Goal: Check status

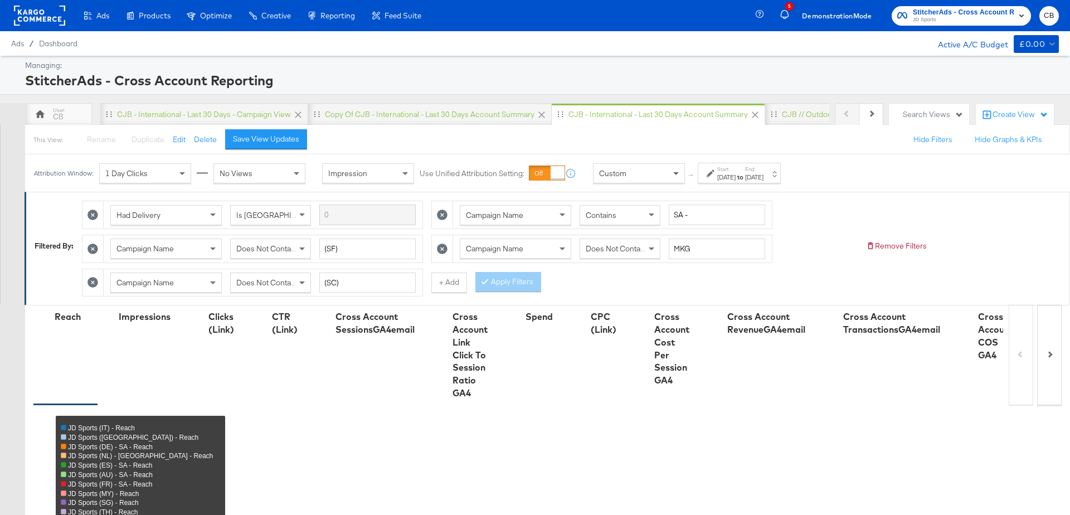
click at [674, 169] on span at bounding box center [677, 173] width 14 height 19
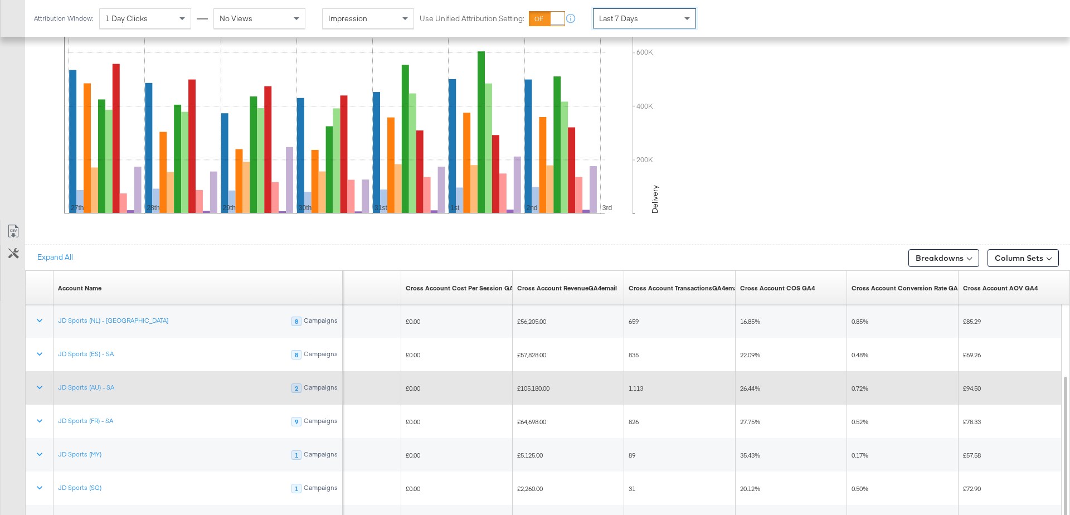
scroll to position [508, 0]
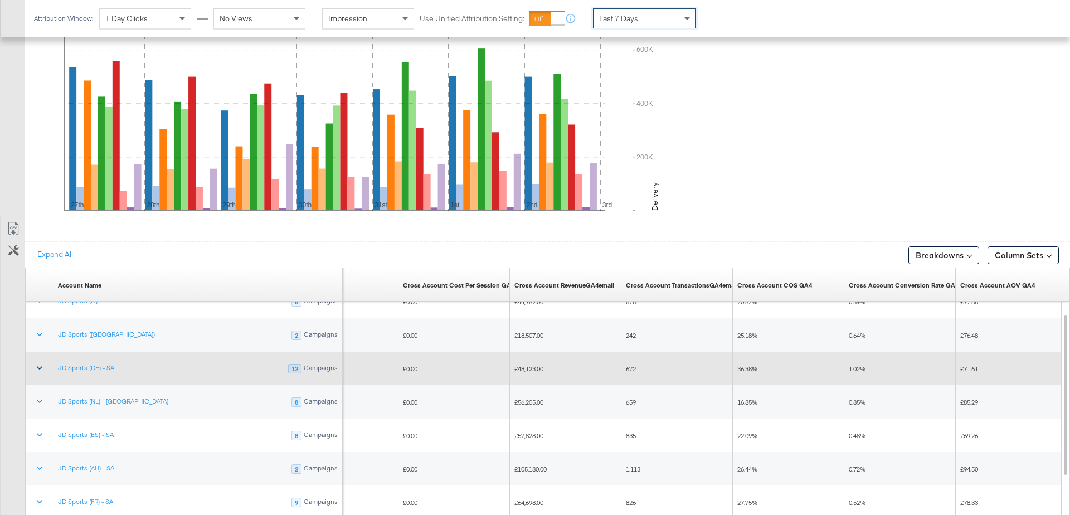
click at [36, 358] on button at bounding box center [39, 368] width 27 height 20
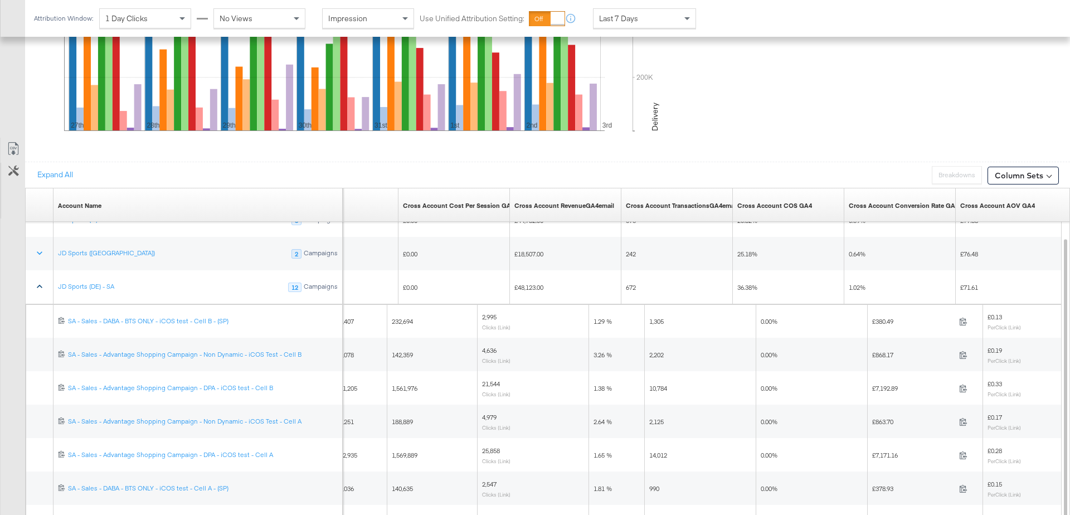
scroll to position [592, 0]
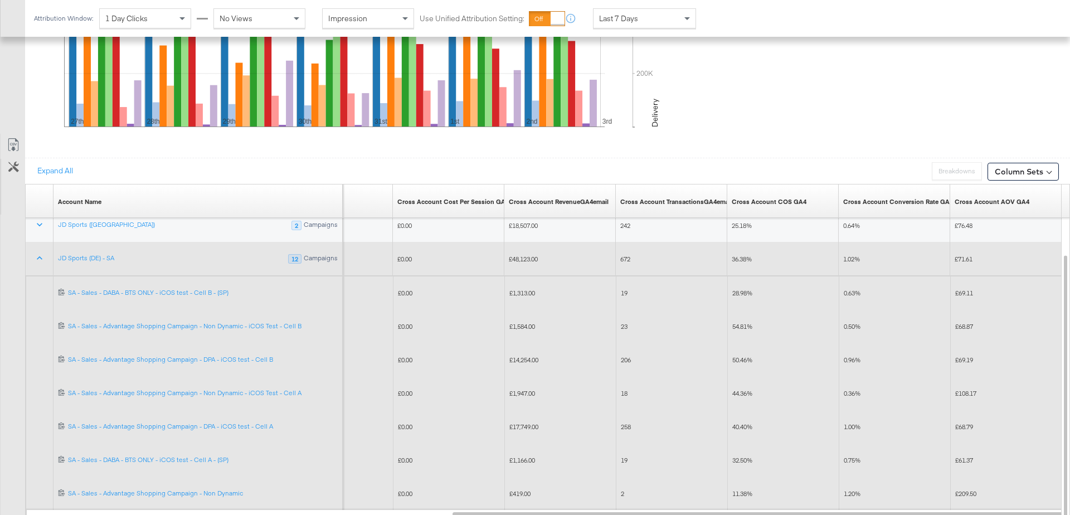
click at [745, 422] on span "40.40%" at bounding box center [742, 426] width 20 height 8
click at [743, 355] on span "50.46%" at bounding box center [742, 359] width 20 height 8
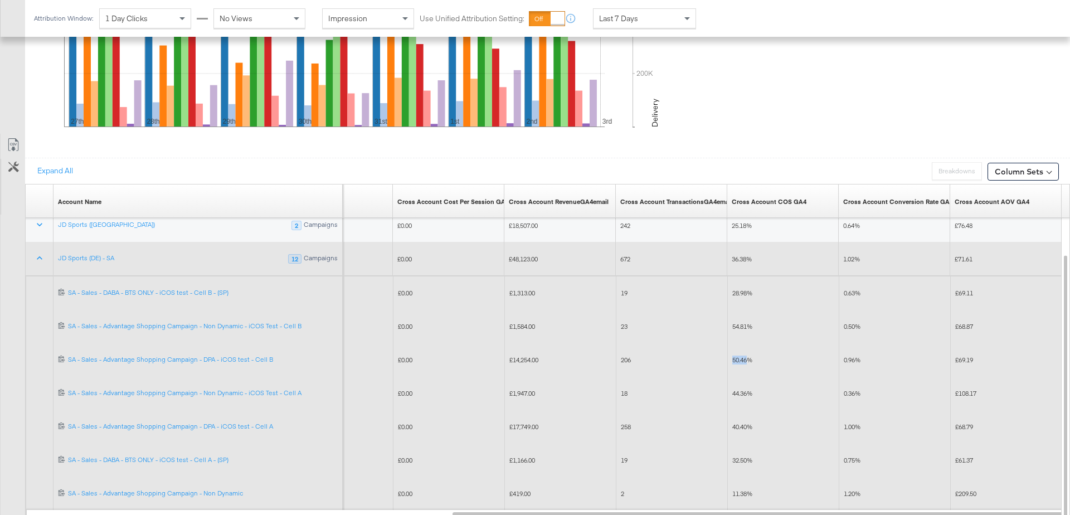
click at [743, 355] on span "50.46%" at bounding box center [742, 359] width 20 height 8
click at [743, 424] on span "40.40%" at bounding box center [742, 426] width 20 height 8
